Goal: Use online tool/utility: Utilize a website feature to perform a specific function

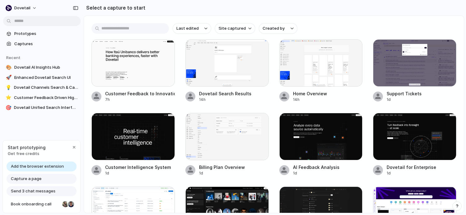
click at [33, 189] on span "Send 3 chat messages" at bounding box center [33, 191] width 45 height 6
click at [33, 192] on span "Send 3 chat messages" at bounding box center [33, 191] width 45 height 6
click at [33, 182] on span "Capture a page" at bounding box center [26, 179] width 31 height 6
click at [34, 165] on span "Add the browser extension" at bounding box center [37, 167] width 53 height 6
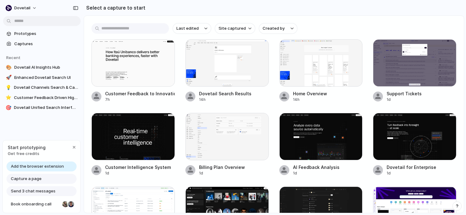
click at [35, 176] on span "Capture a page" at bounding box center [26, 179] width 31 height 6
click at [37, 191] on span "Send 3 chat messages" at bounding box center [33, 191] width 45 height 6
click at [37, 181] on span "Capture a page" at bounding box center [26, 179] width 31 height 6
click at [38, 167] on span "Add the browser extension" at bounding box center [37, 167] width 53 height 6
click at [33, 206] on span "Book onboarding call" at bounding box center [35, 204] width 49 height 6
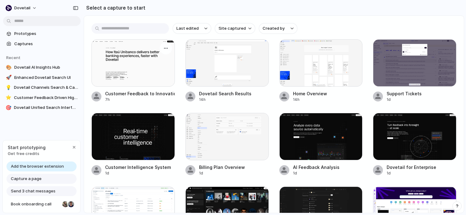
click at [143, 69] on div at bounding box center [132, 62] width 83 height 47
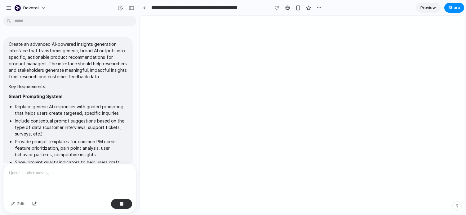
type input "**********"
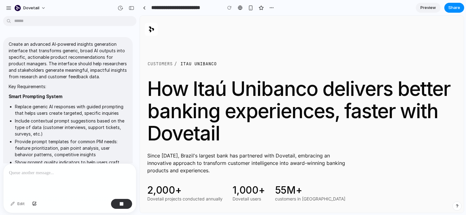
scroll to position [53, 0]
